Goal: Navigation & Orientation: Find specific page/section

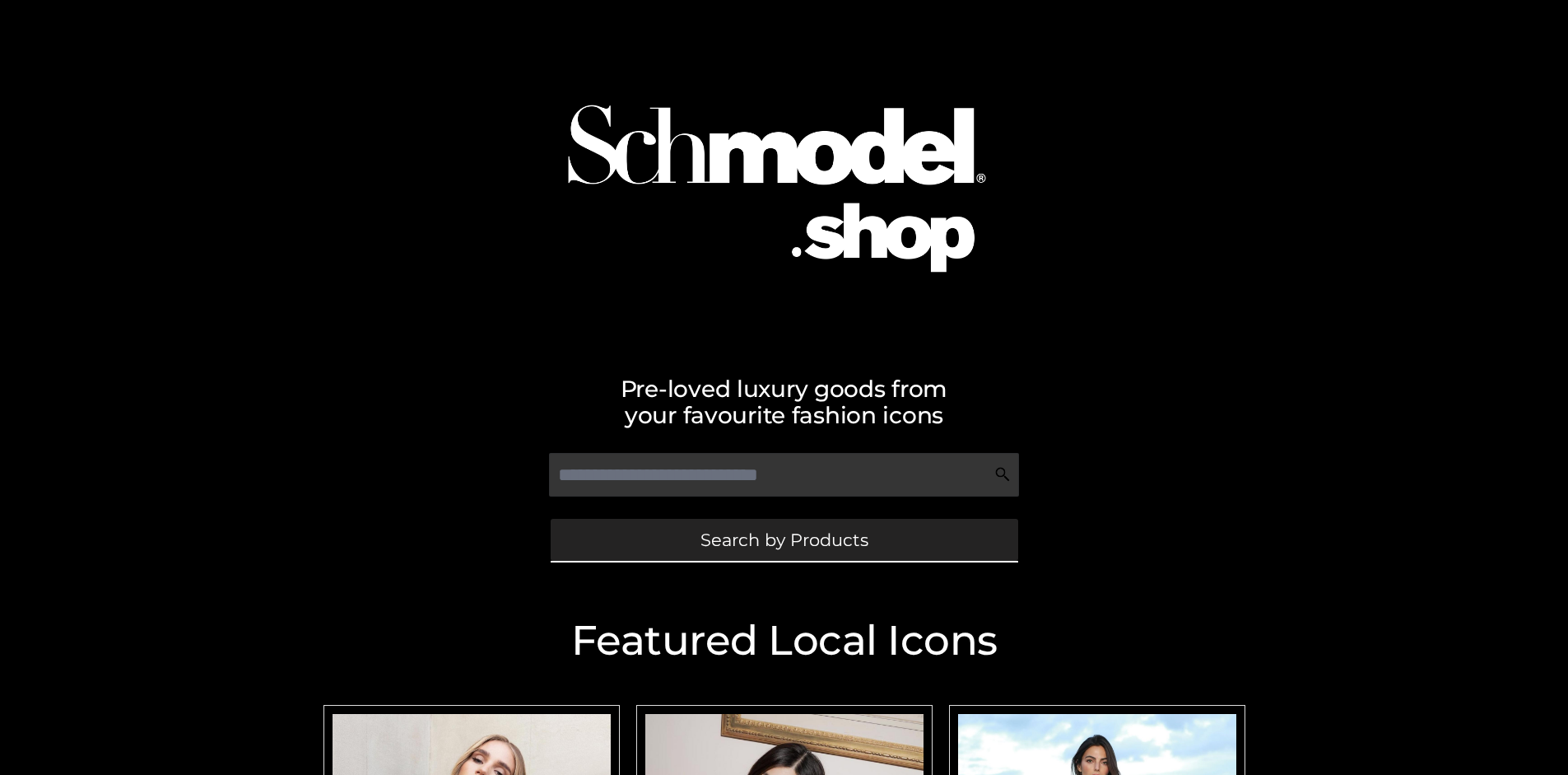
click at [784, 539] on span "Search by Products" at bounding box center [784, 539] width 168 height 17
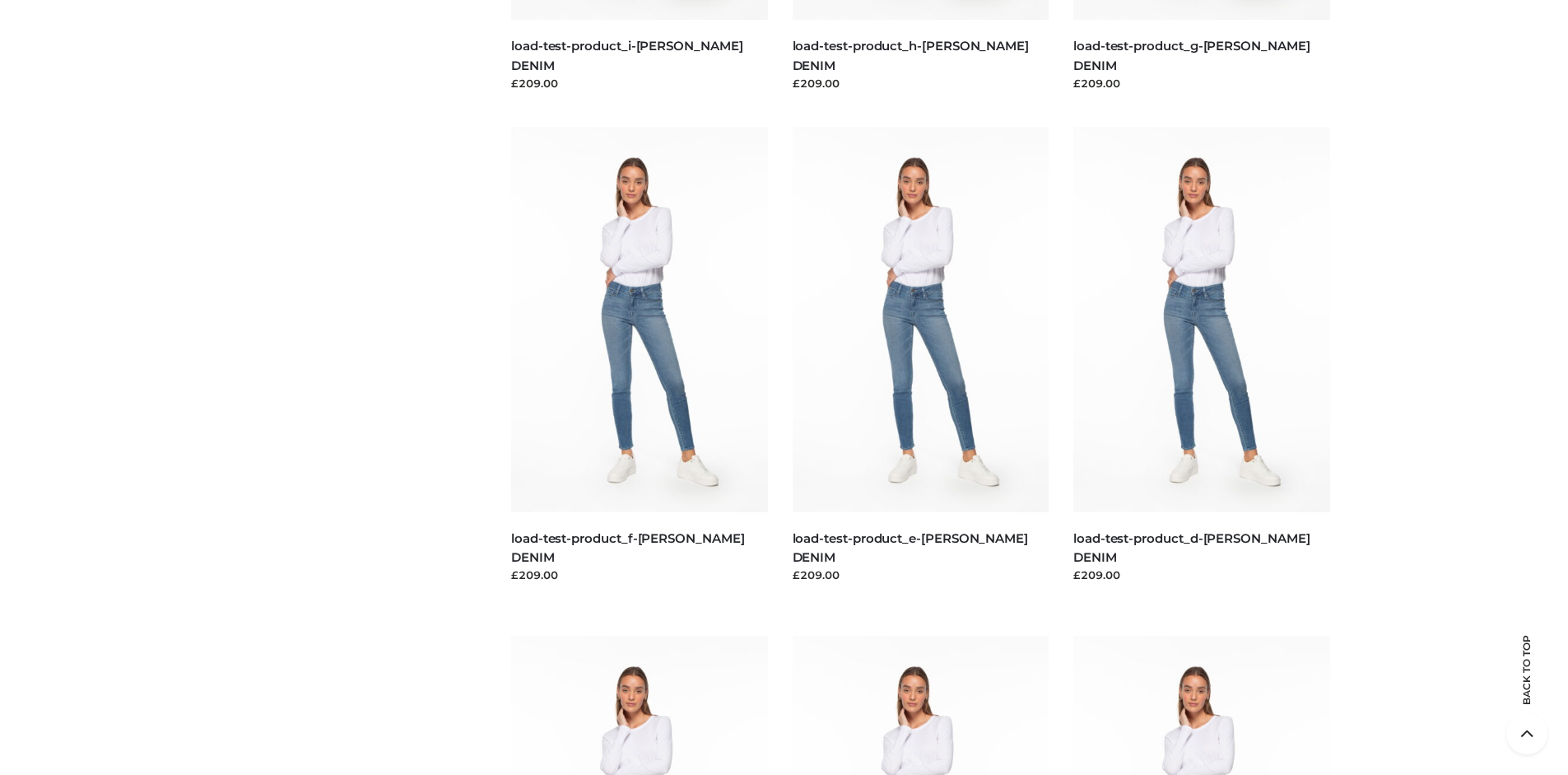
scroll to position [3454, 0]
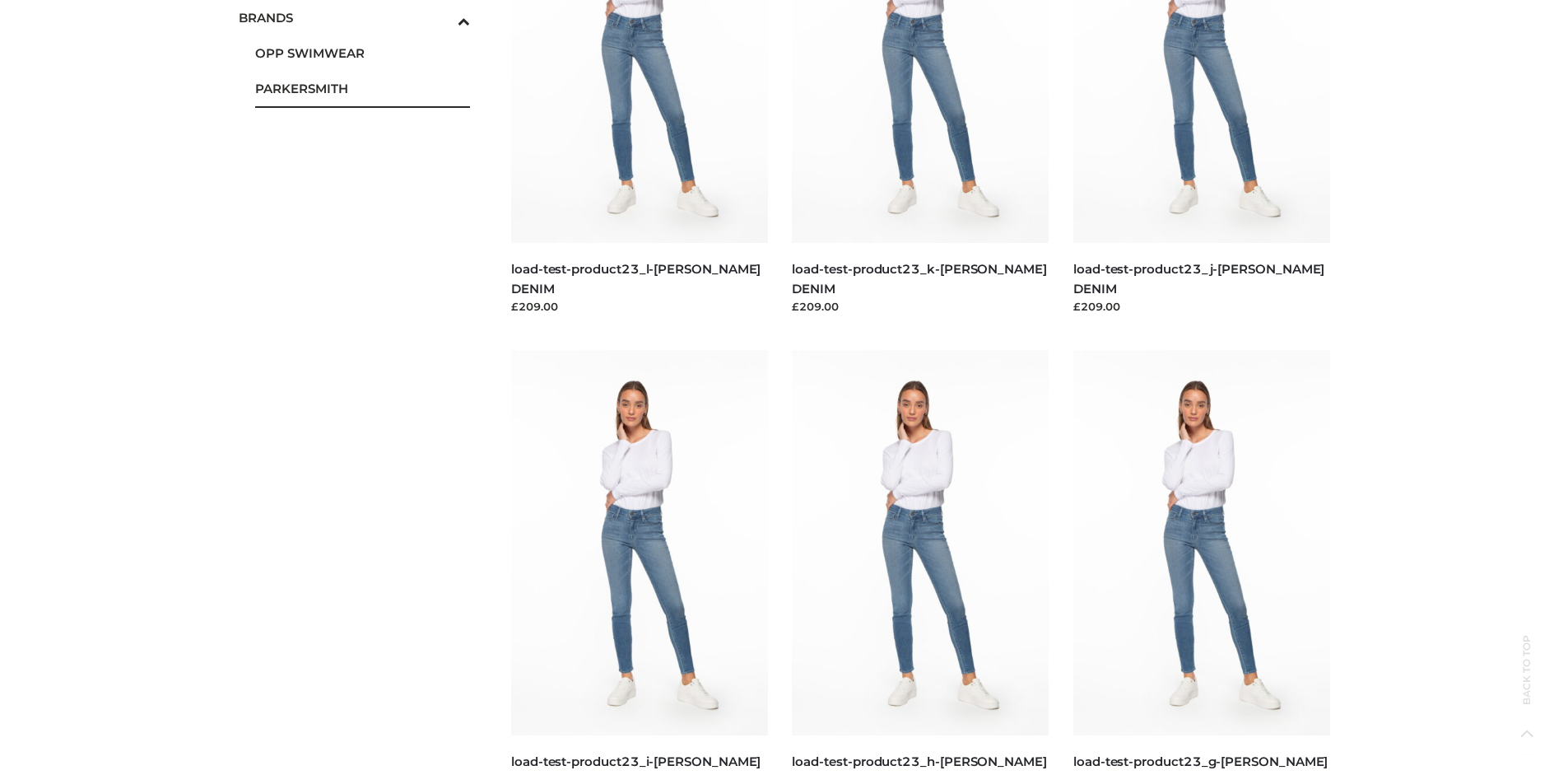
click at [362, 88] on span "PARKERSMITH" at bounding box center [363, 89] width 215 height 19
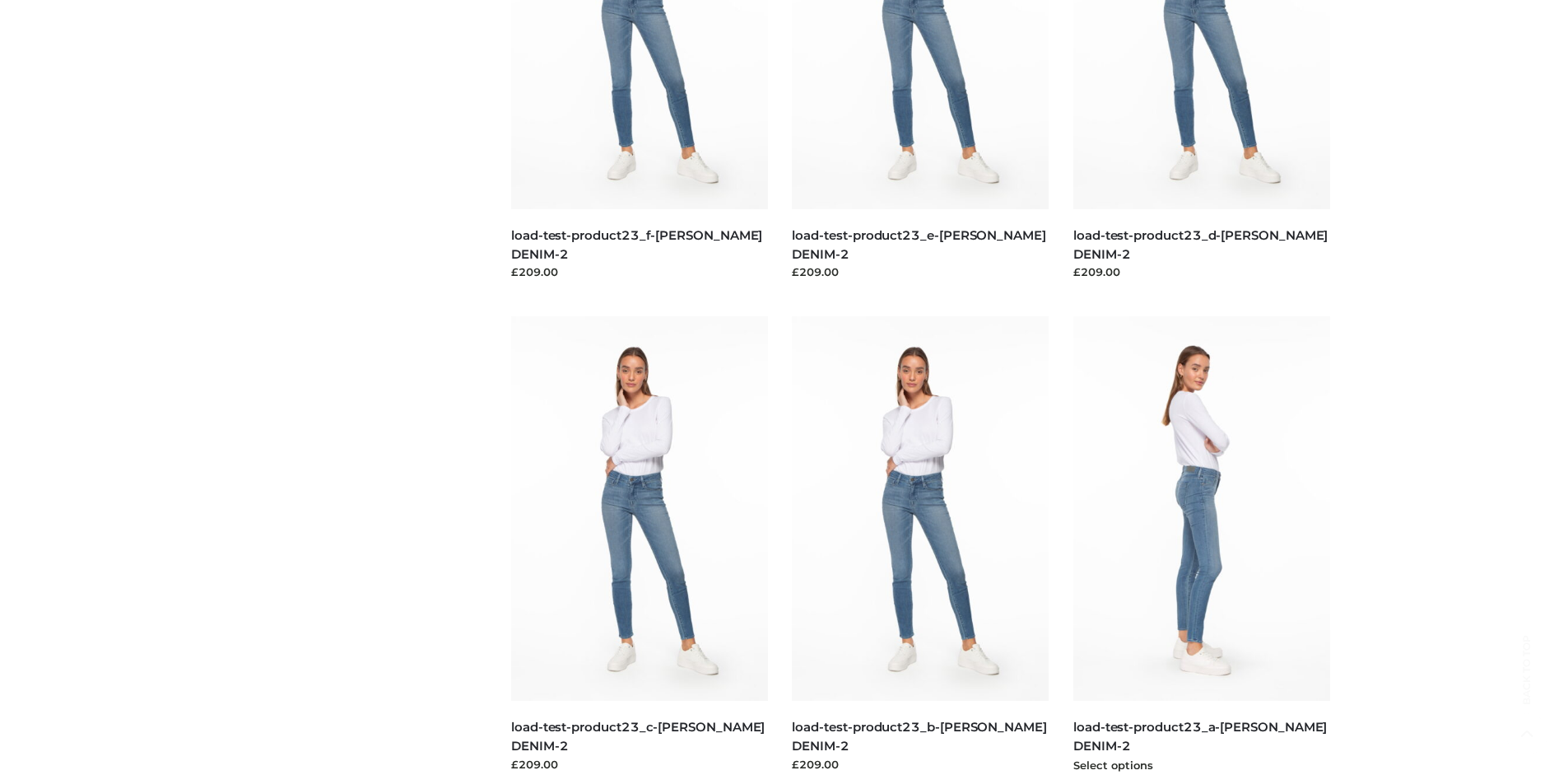
click at [1201, 545] on img at bounding box center [1201, 508] width 256 height 384
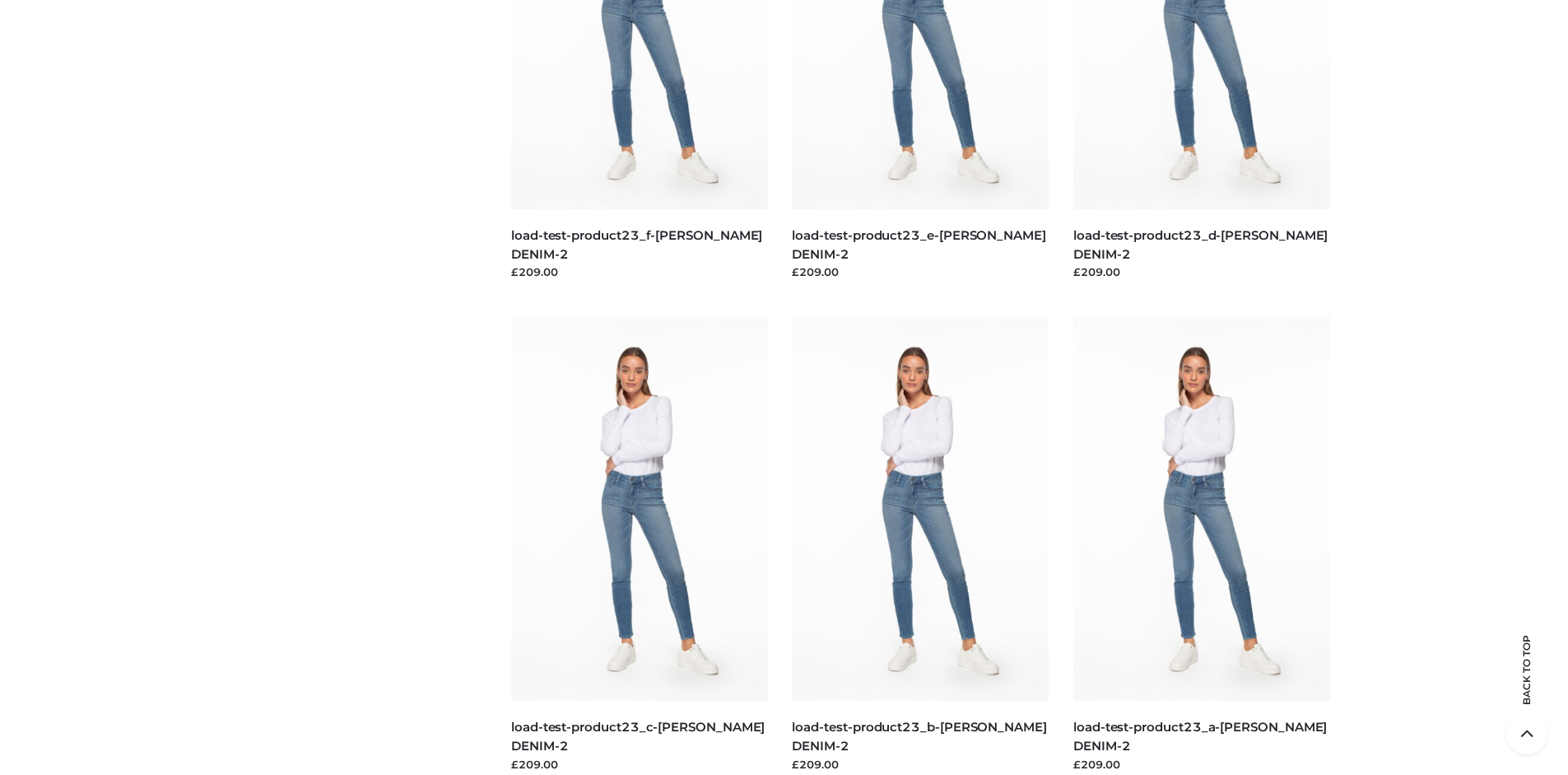
scroll to position [0, 0]
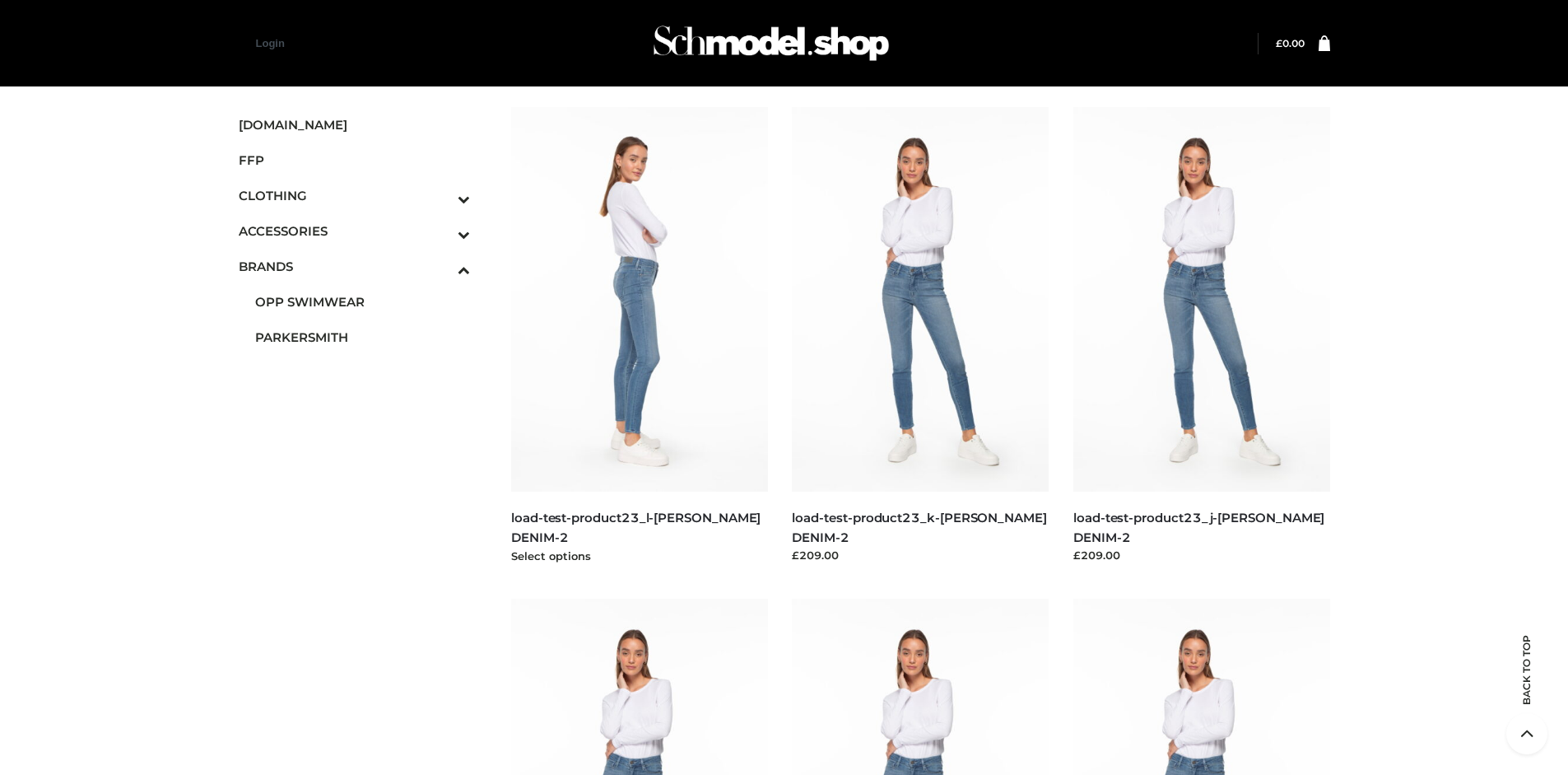
click at [639, 336] on img at bounding box center [639, 298] width 256 height 384
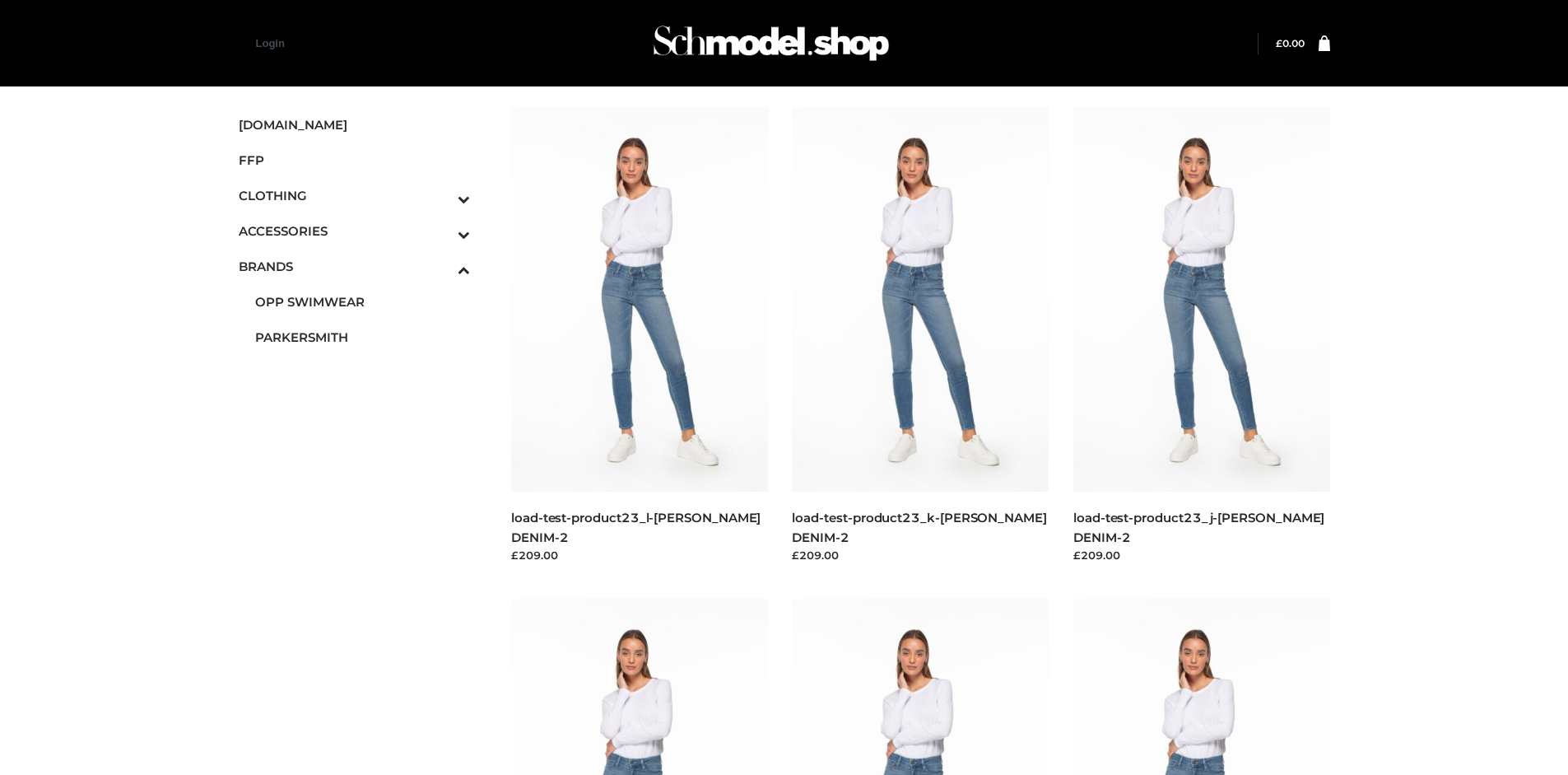
scroll to position [1266, 0]
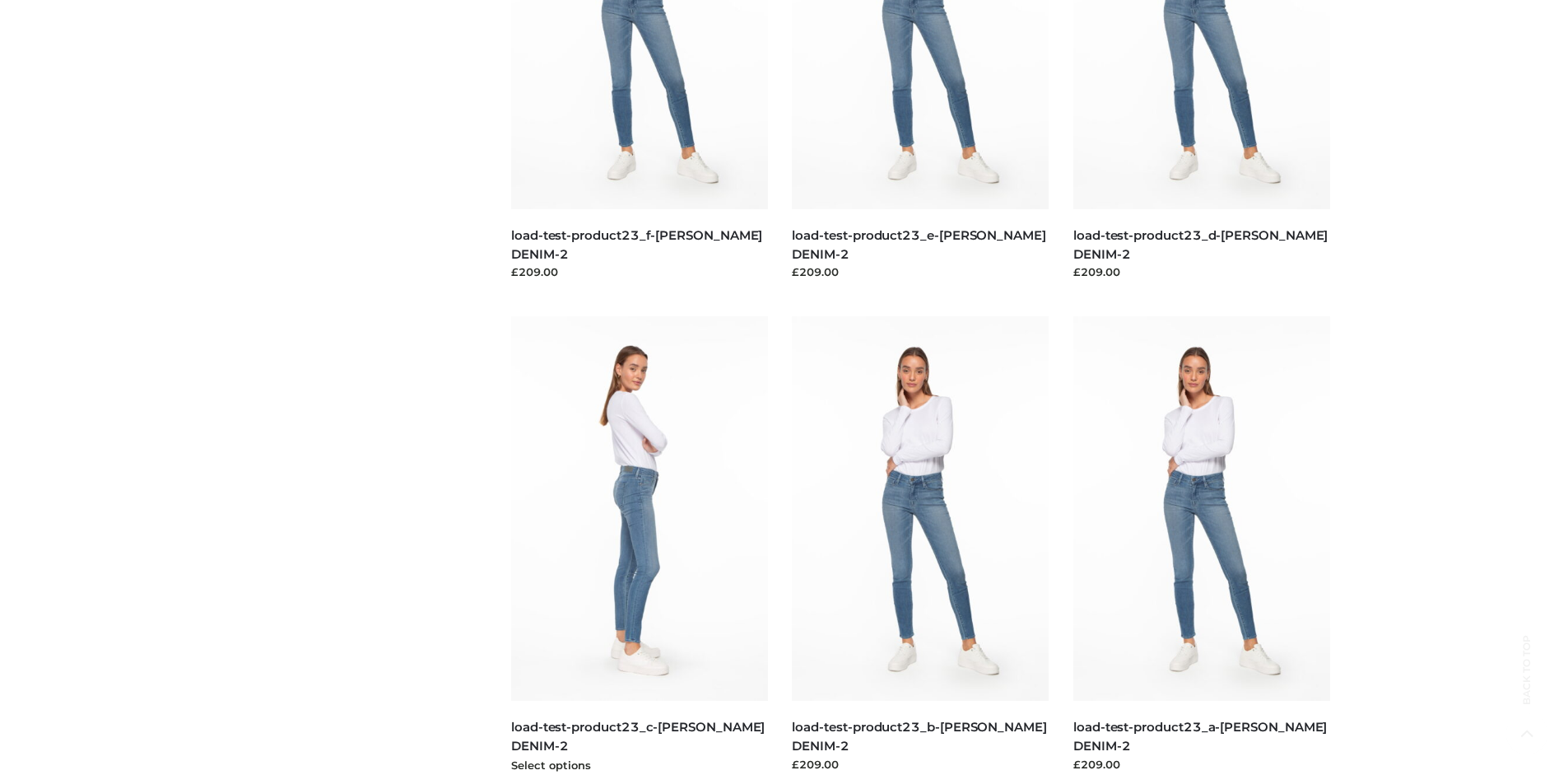
click at [639, 545] on img at bounding box center [639, 508] width 256 height 384
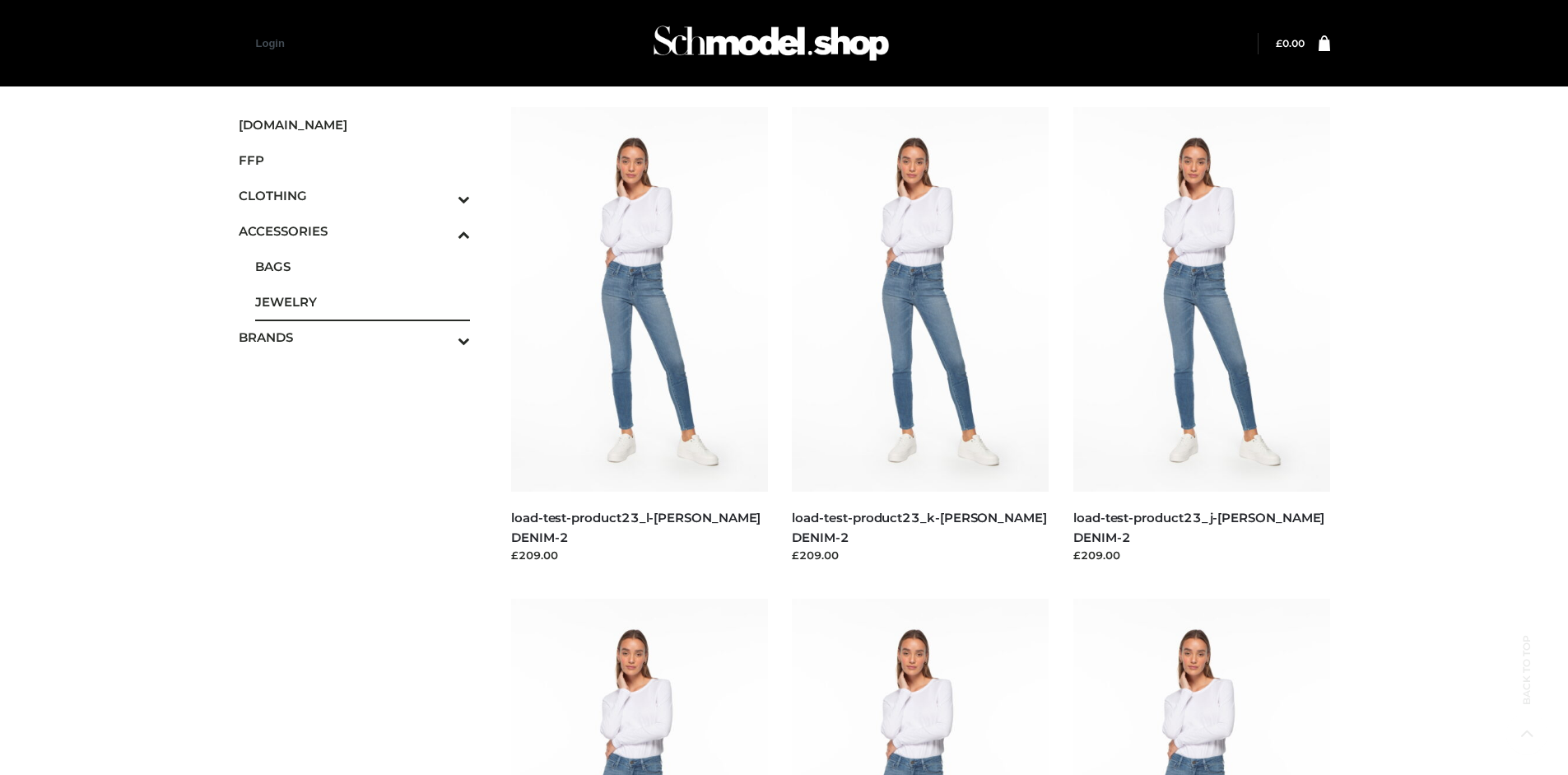
click at [362, 301] on span "JEWELRY" at bounding box center [363, 301] width 215 height 19
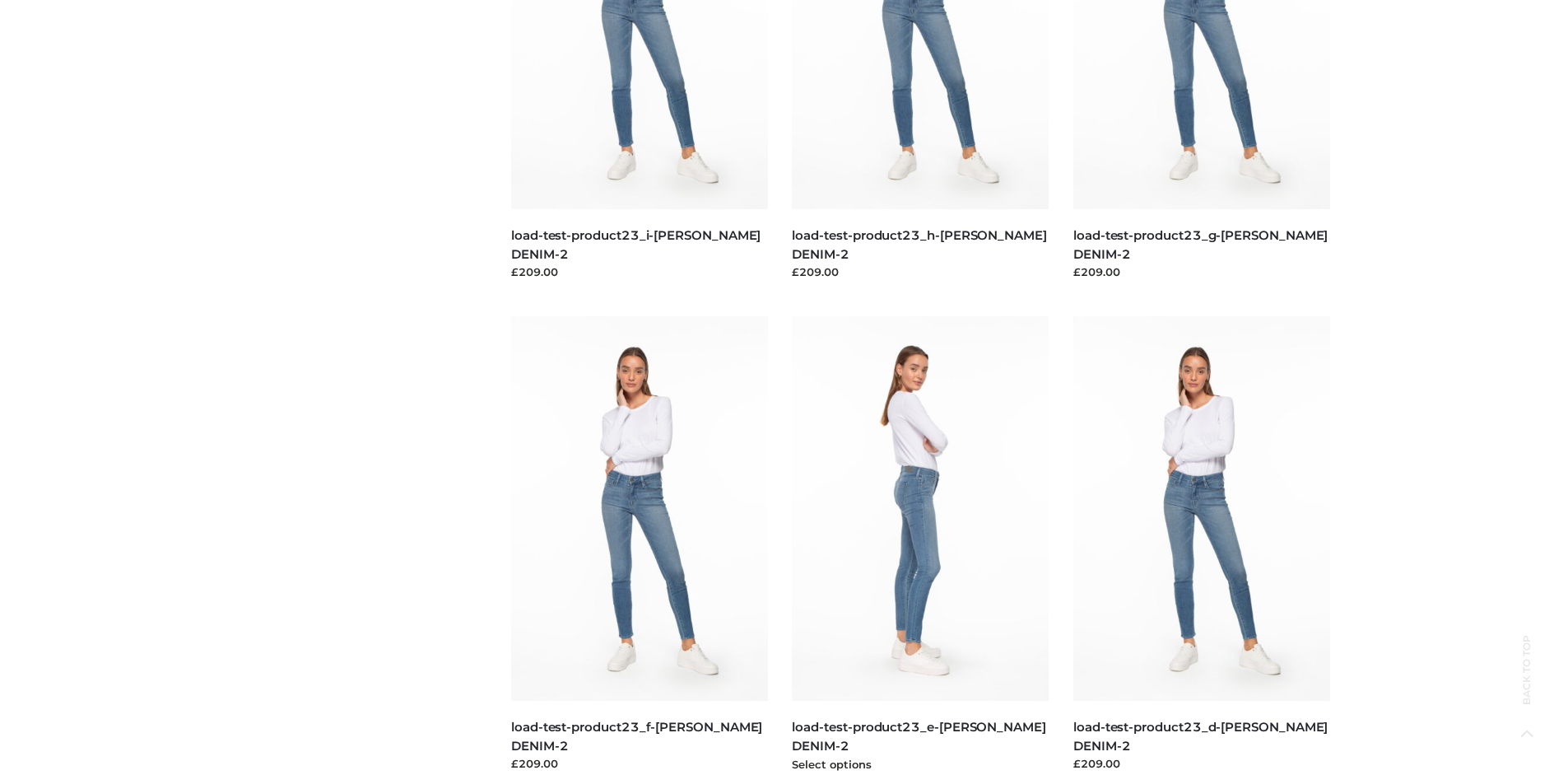
click at [920, 545] on img at bounding box center [920, 508] width 256 height 384
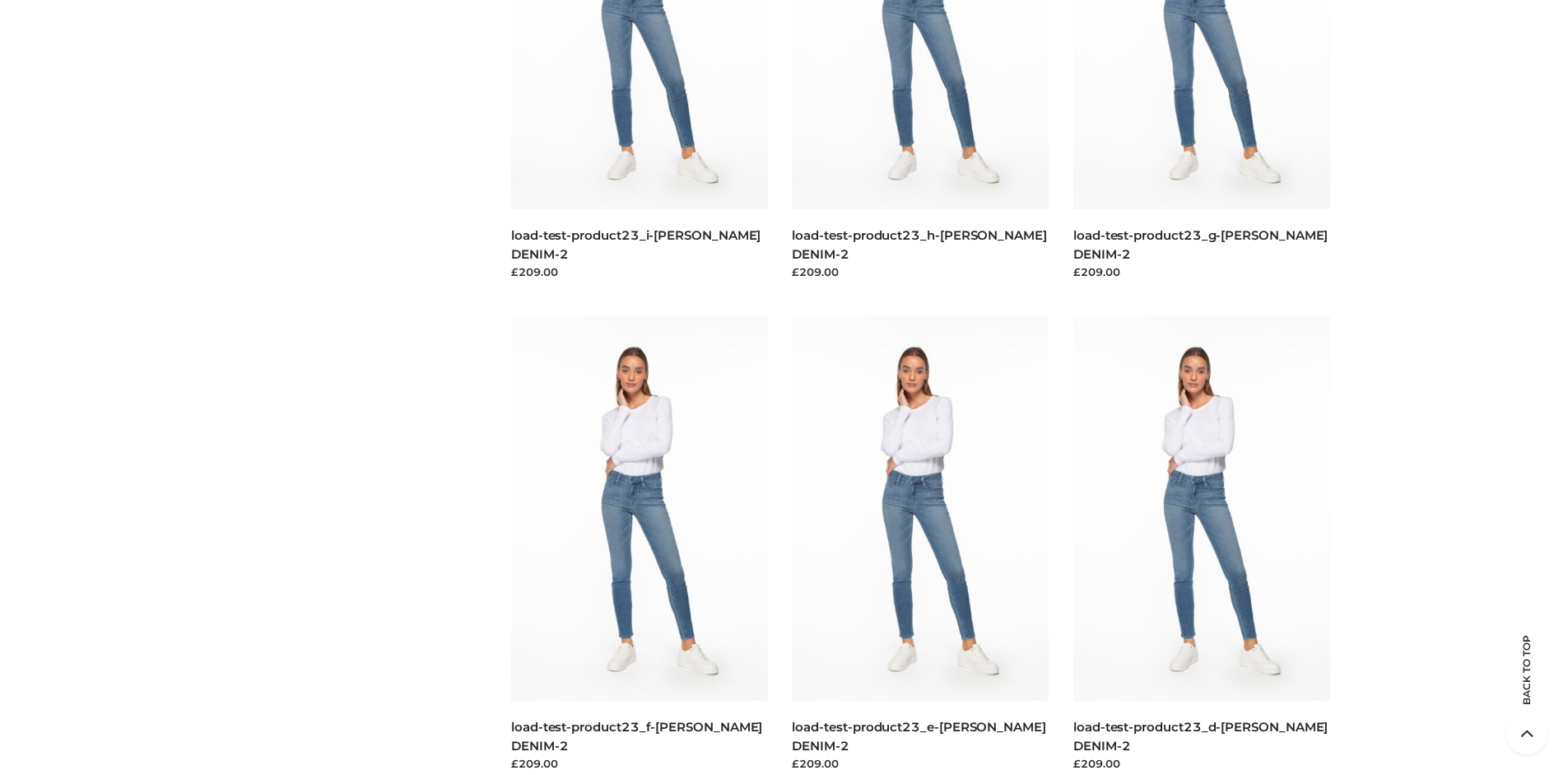
scroll to position [0, 0]
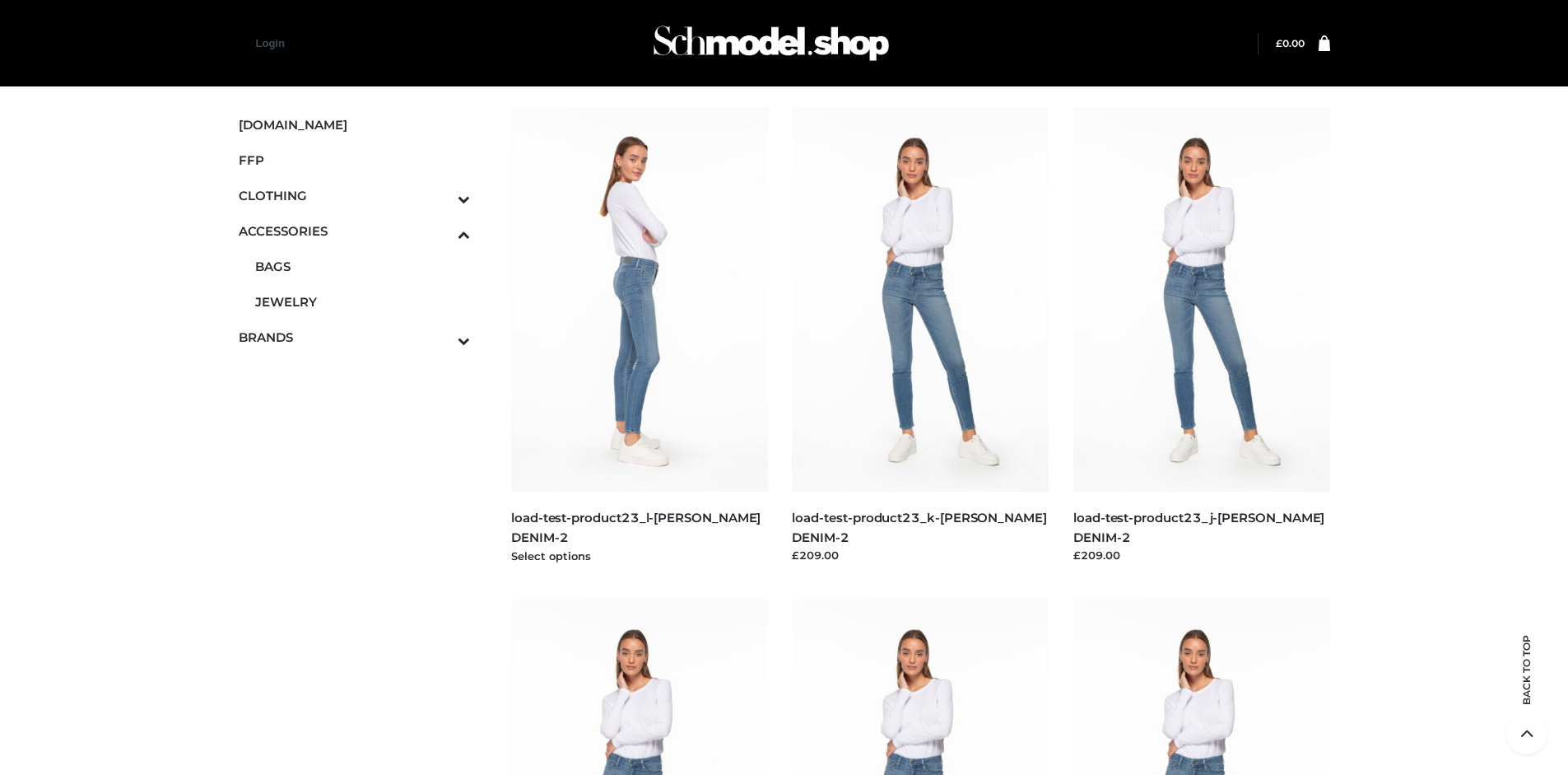
click at [639, 336] on img at bounding box center [639, 298] width 256 height 384
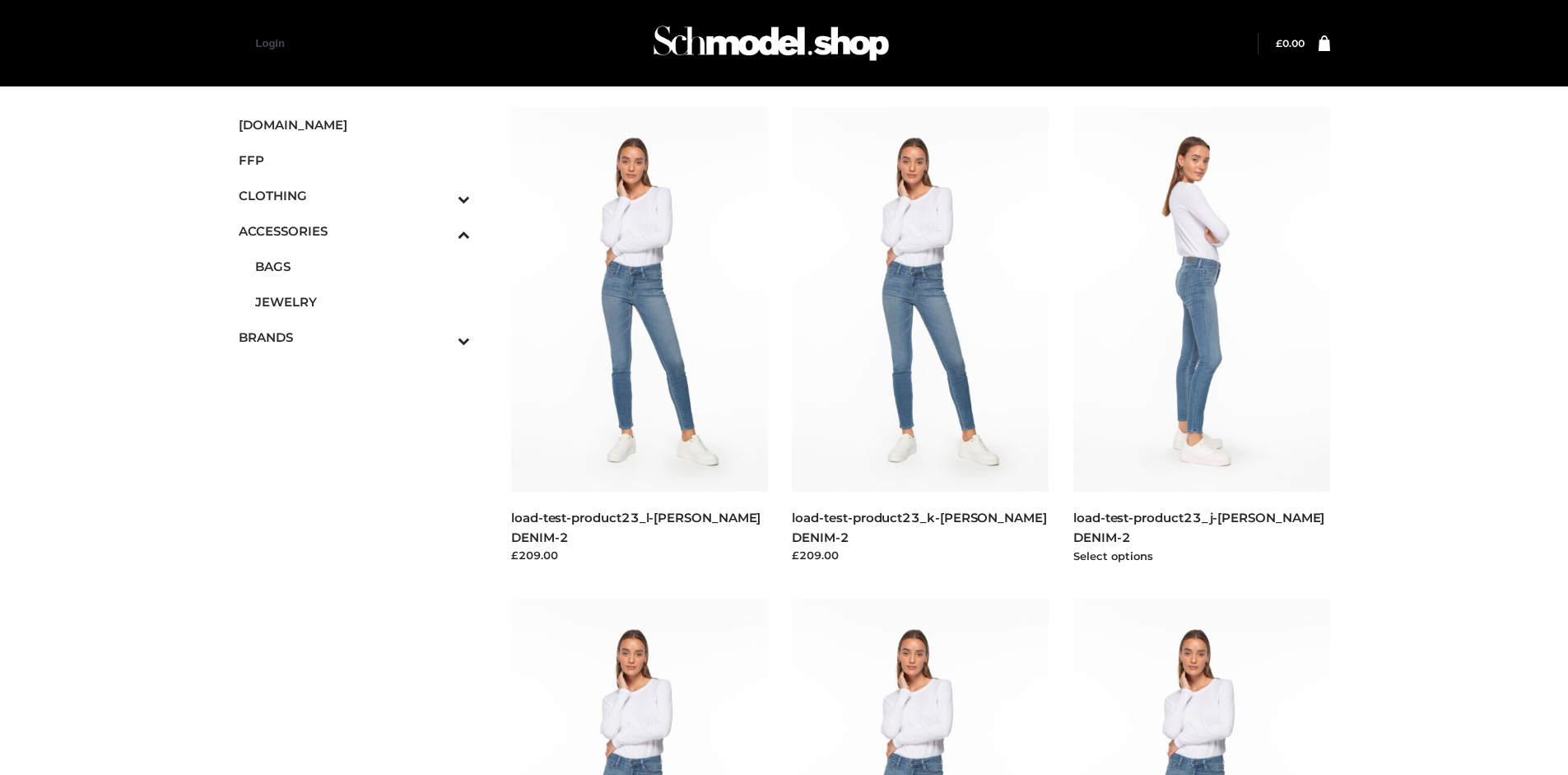
click at [1201, 336] on img at bounding box center [1201, 298] width 256 height 384
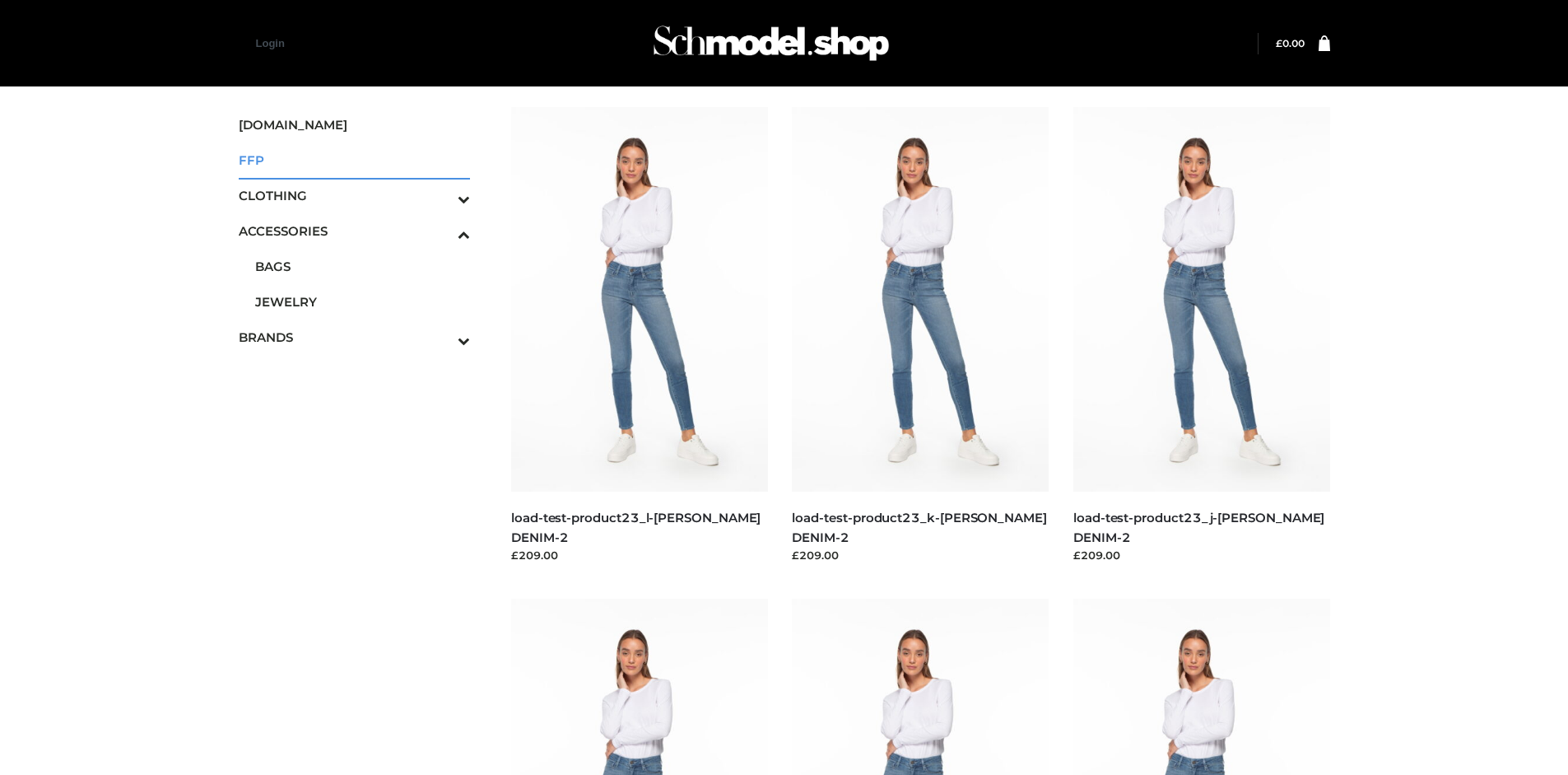
click at [354, 160] on span "FFP" at bounding box center [355, 160] width 232 height 19
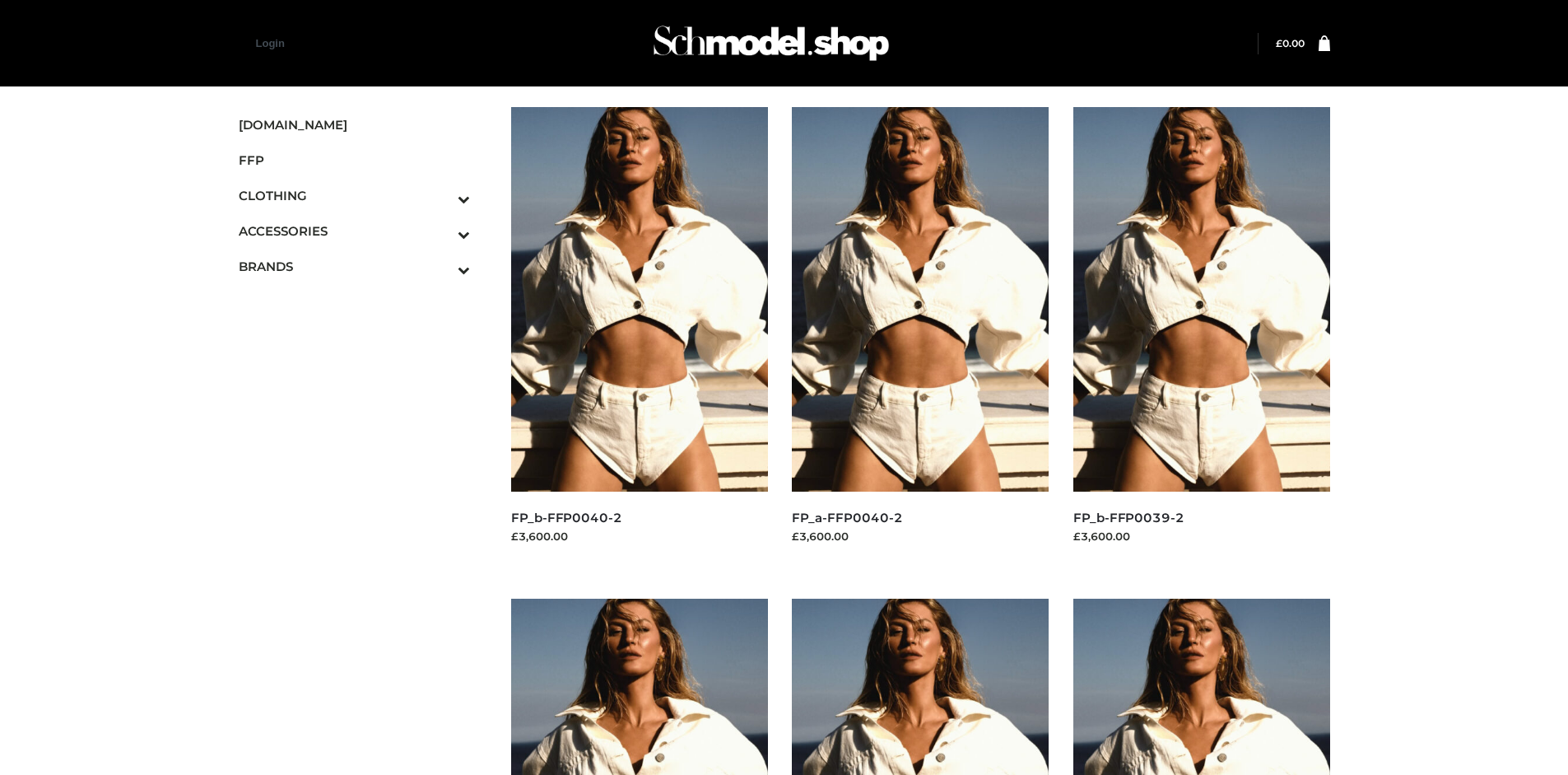
scroll to position [1266, 0]
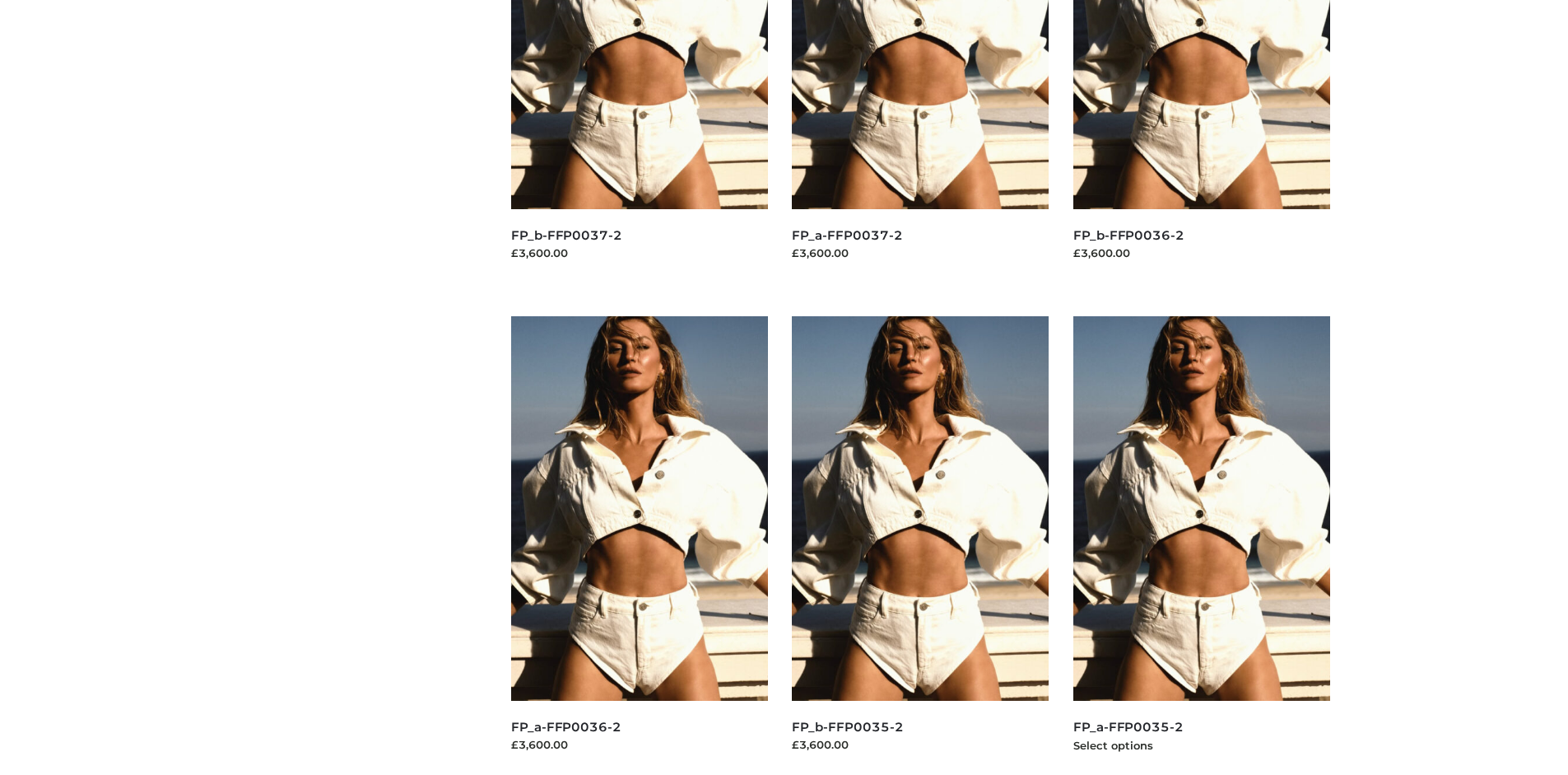
click at [1201, 545] on img at bounding box center [1201, 508] width 256 height 384
click at [920, 545] on img at bounding box center [920, 508] width 256 height 384
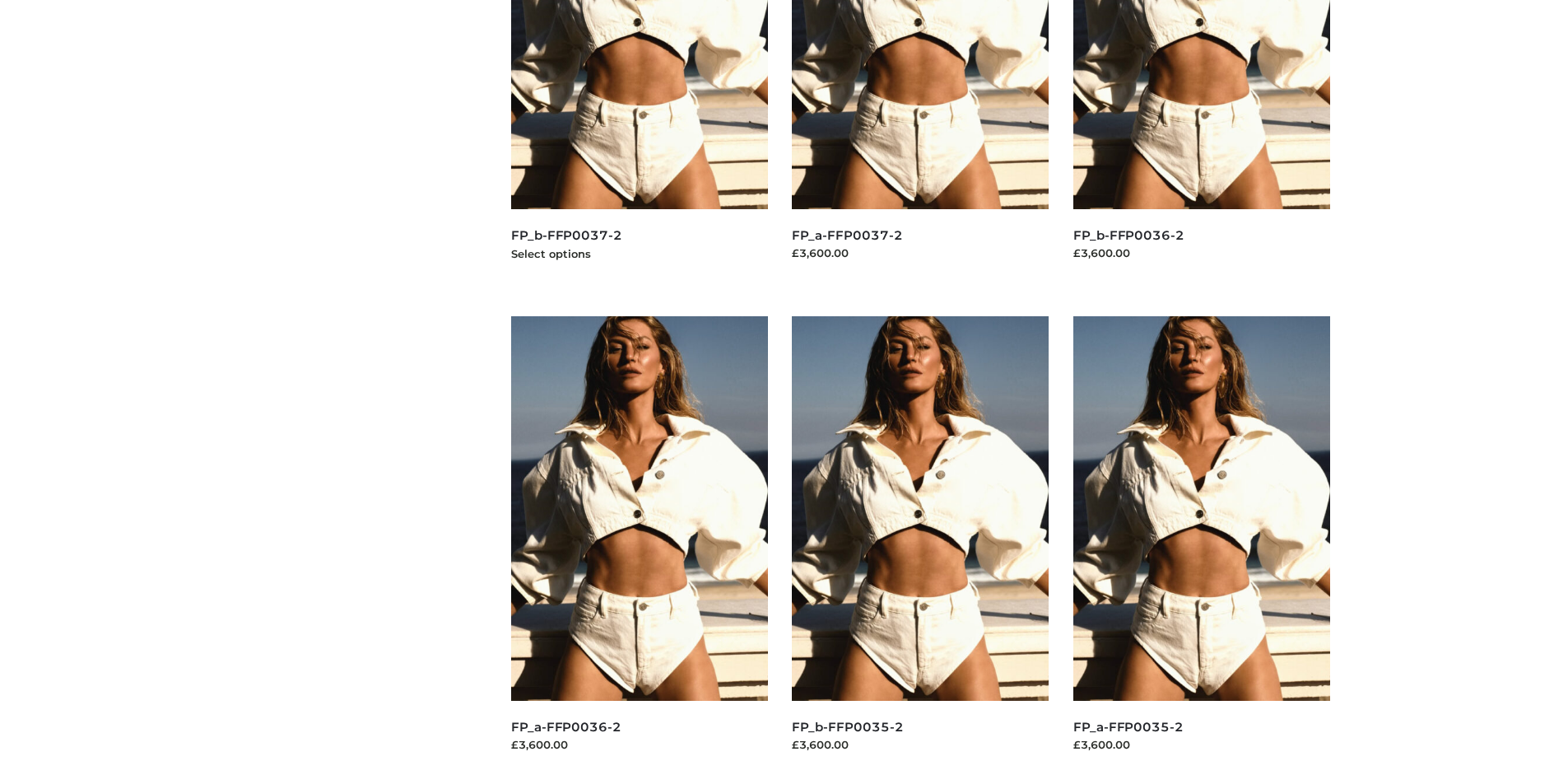
scroll to position [775, 0]
click at [639, 545] on img at bounding box center [639, 508] width 256 height 384
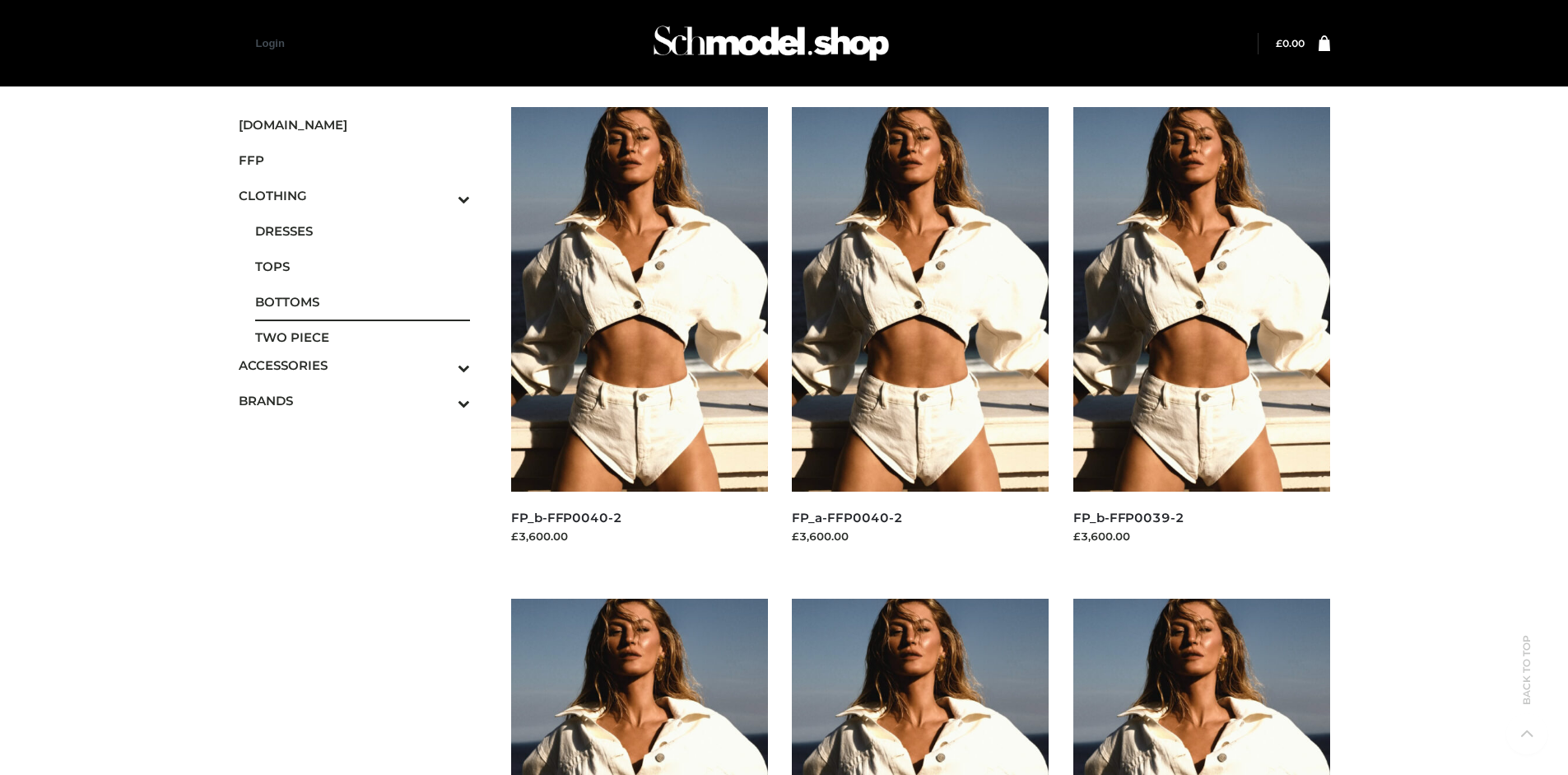
click at [362, 301] on span "BOTTOMS" at bounding box center [363, 301] width 215 height 19
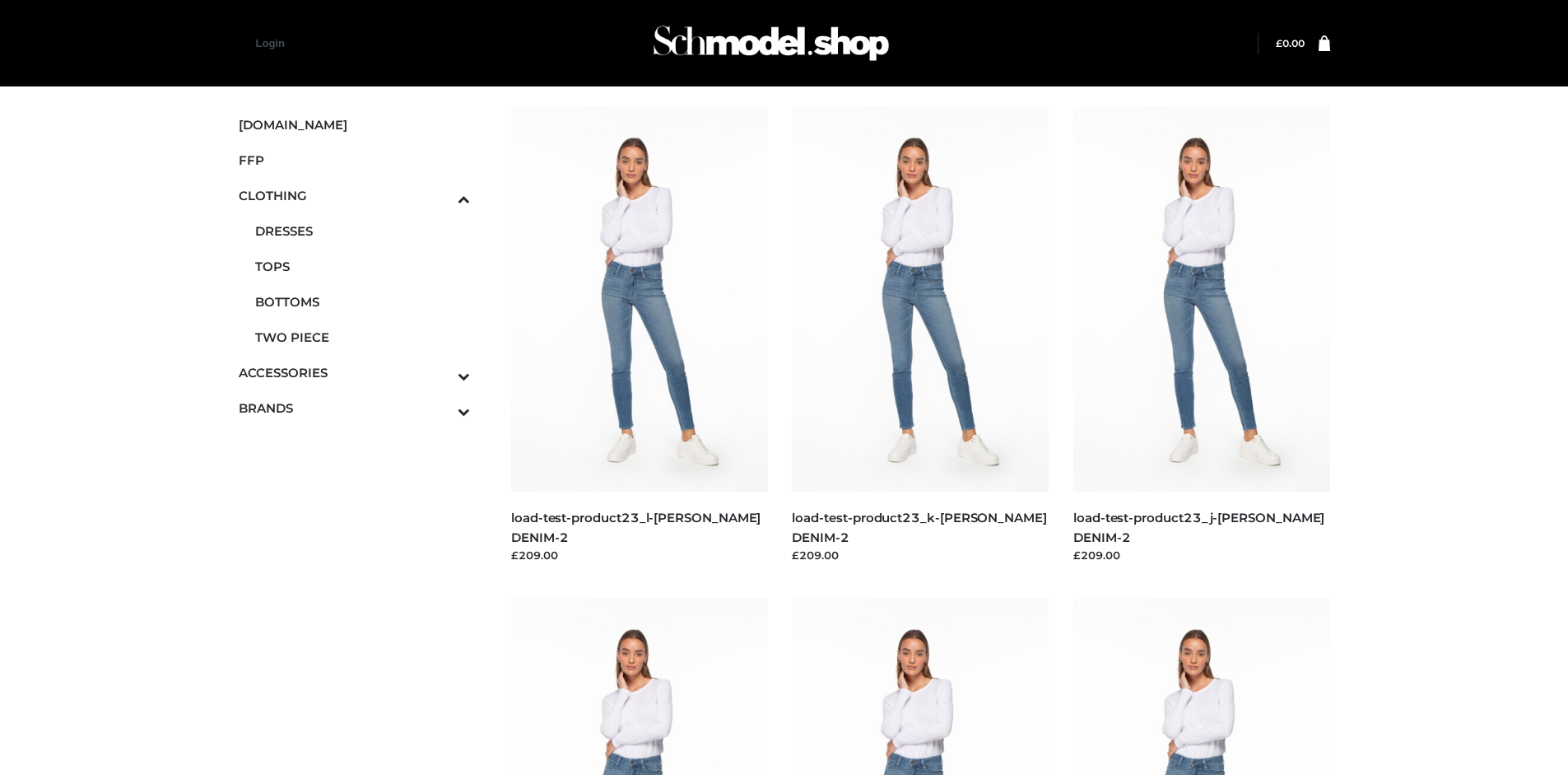
scroll to position [775, 0]
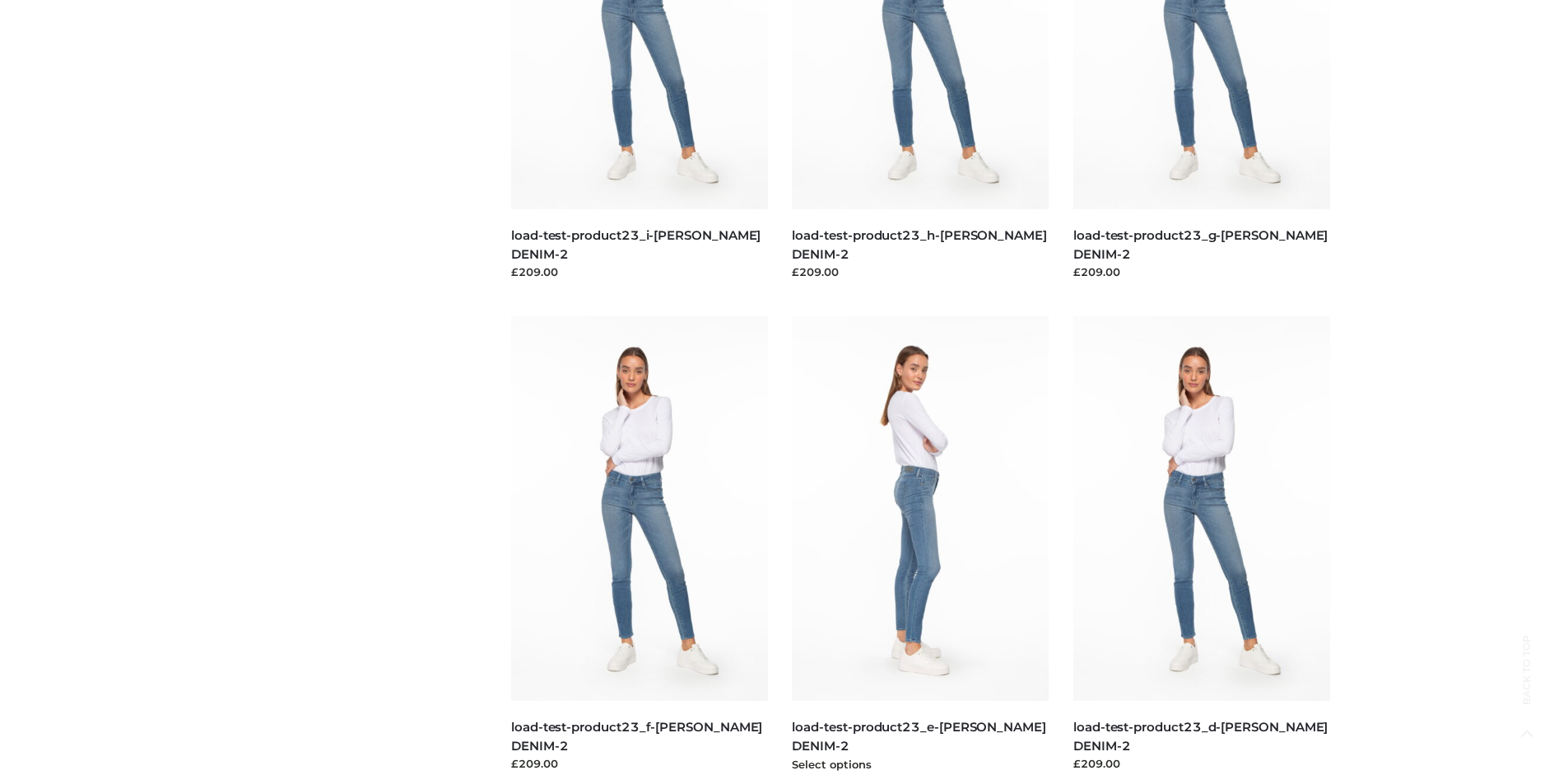
click at [920, 545] on img at bounding box center [920, 508] width 256 height 384
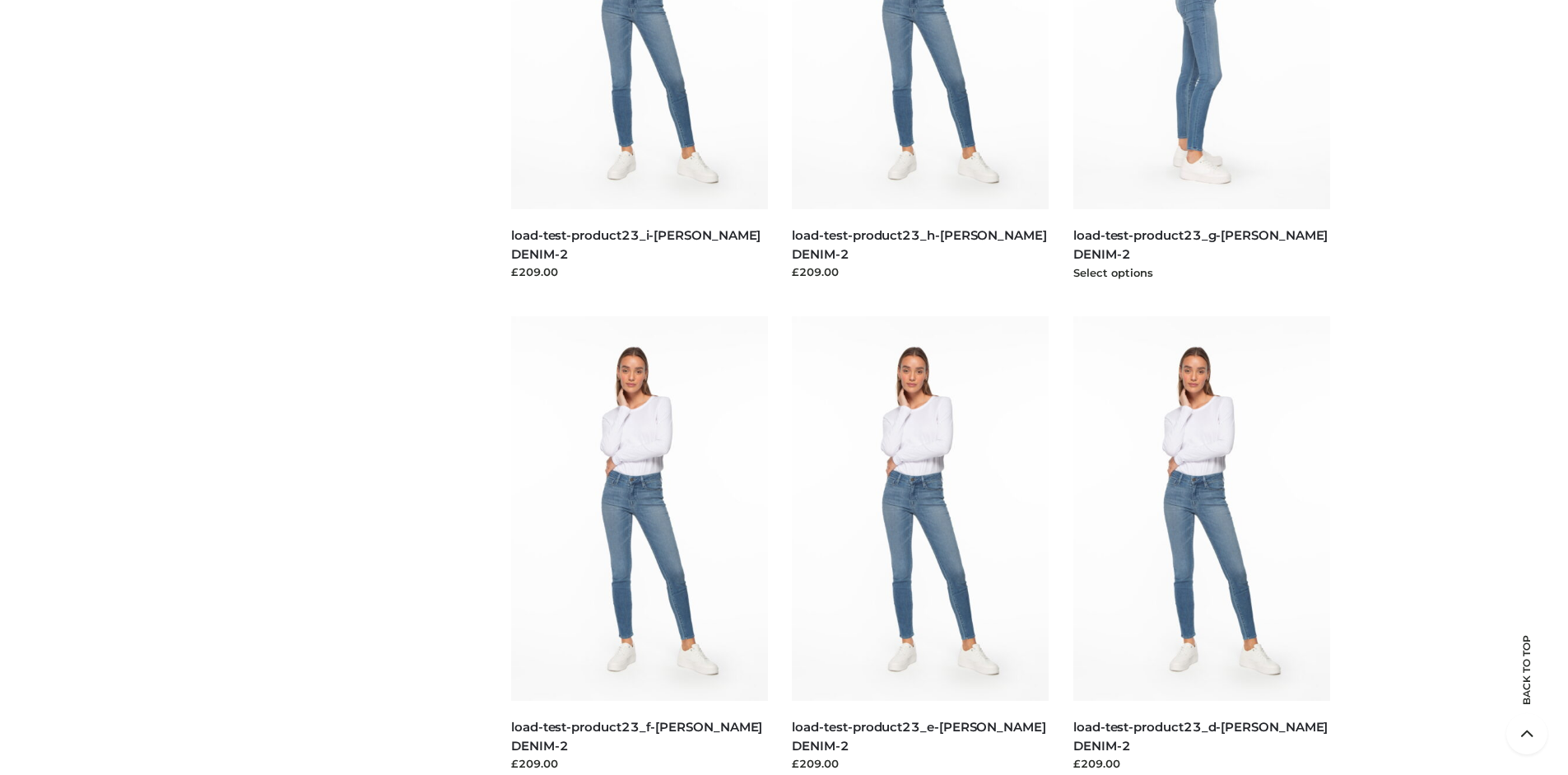
scroll to position [0, 0]
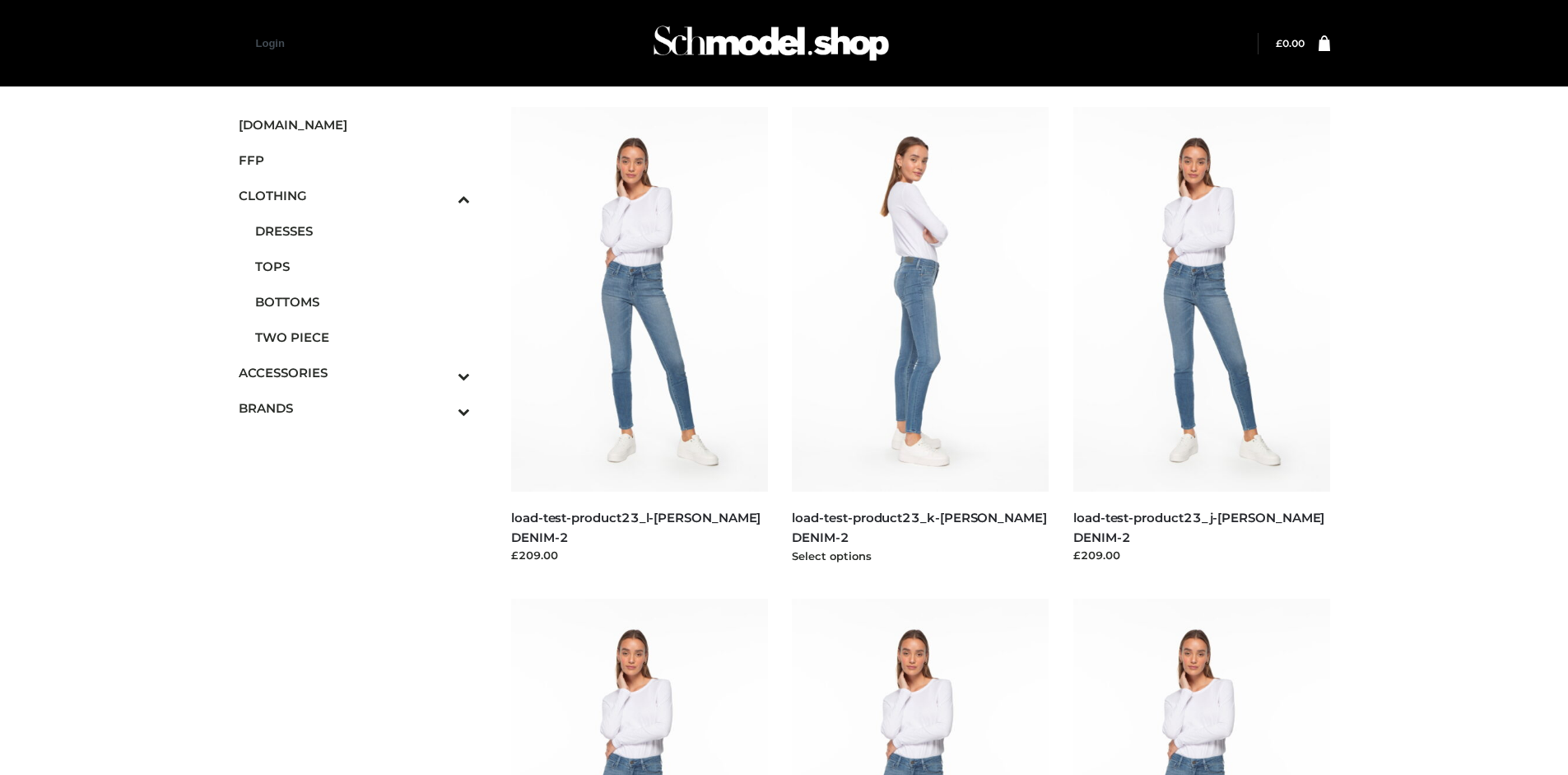
click at [920, 336] on img at bounding box center [920, 298] width 256 height 384
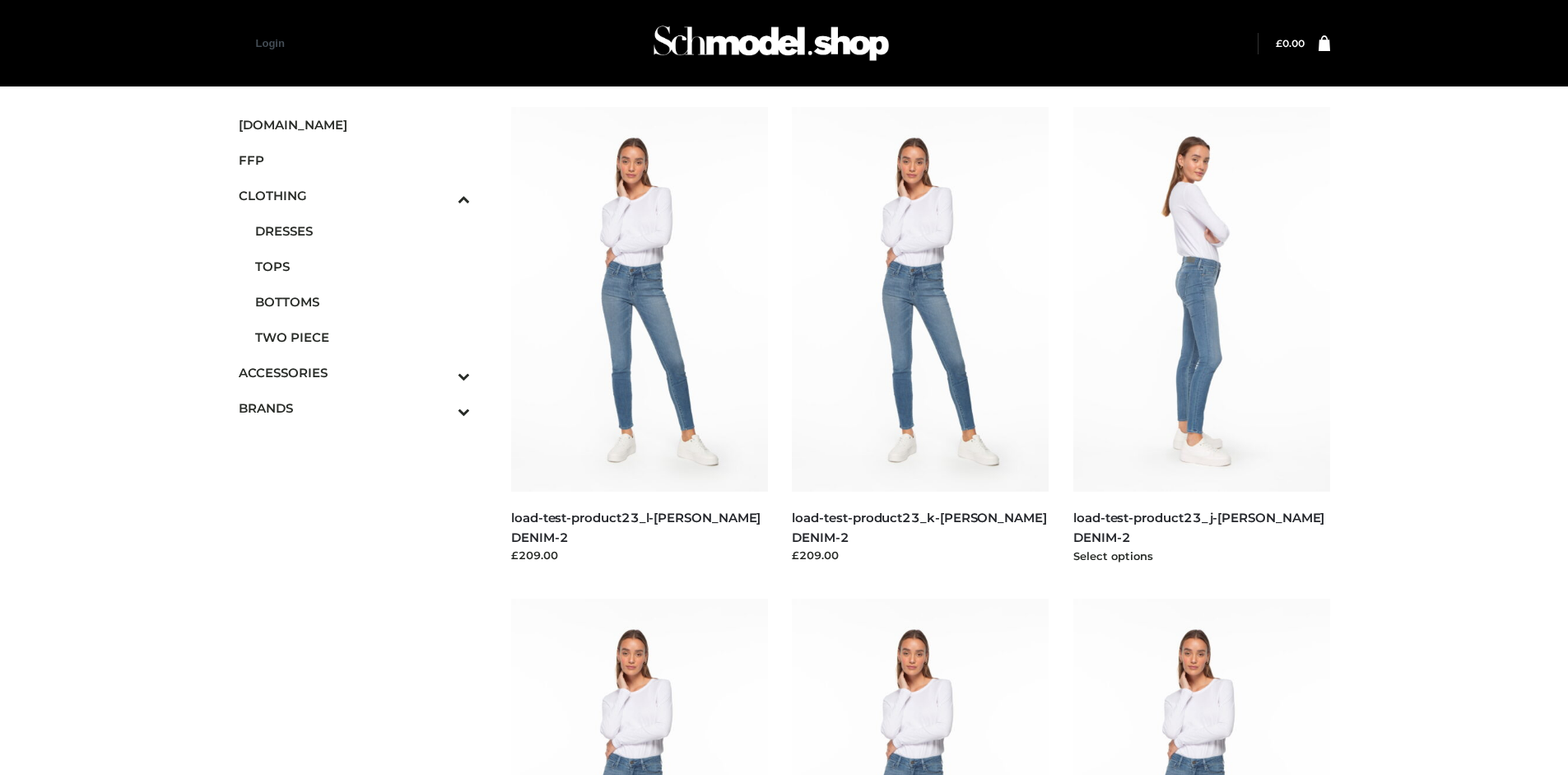
click at [1201, 336] on img at bounding box center [1201, 298] width 256 height 384
